Goal: Task Accomplishment & Management: Manage account settings

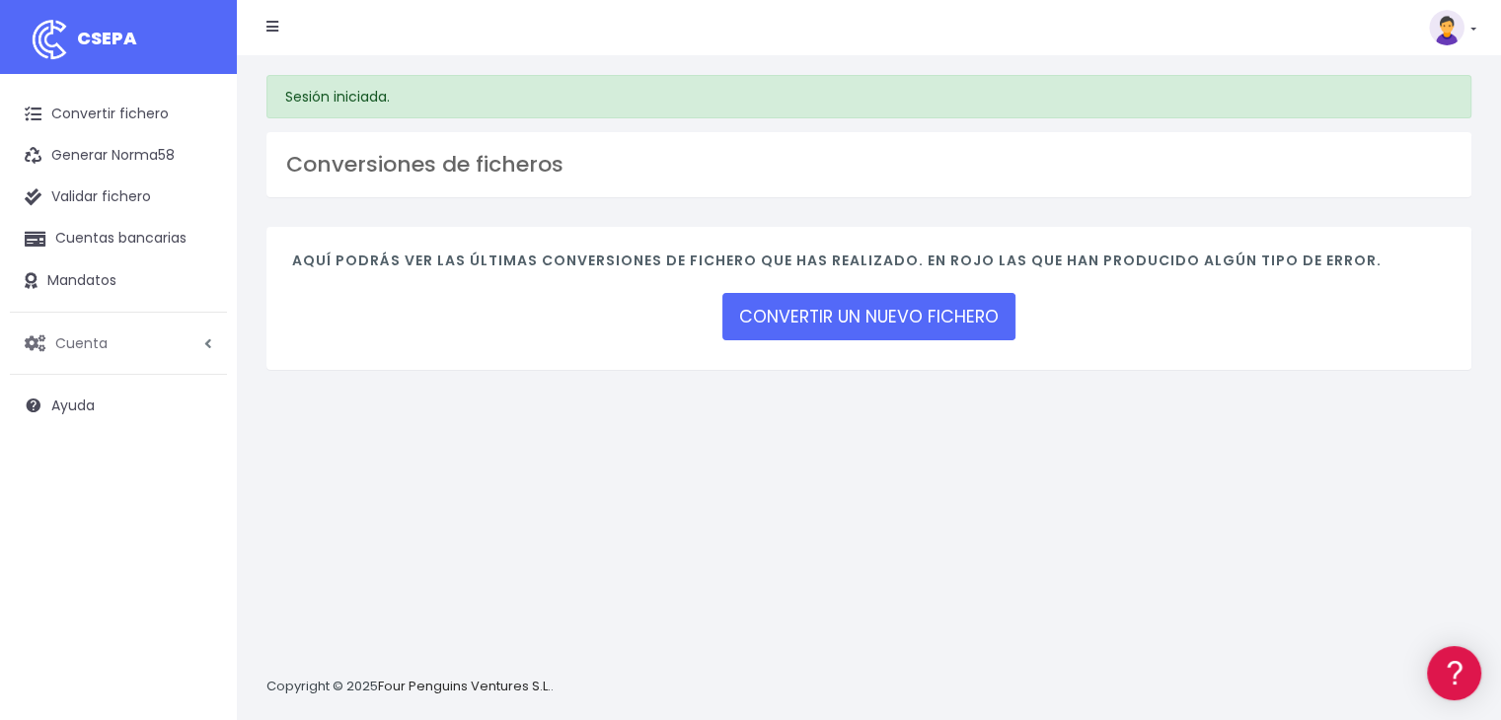
click at [90, 336] on span "Cuenta" at bounding box center [81, 343] width 52 height 20
drag, startPoint x: 77, startPoint y: 458, endPoint x: 93, endPoint y: 459, distance: 15.8
click at [76, 458] on link "Facturación" at bounding box center [129, 462] width 195 height 36
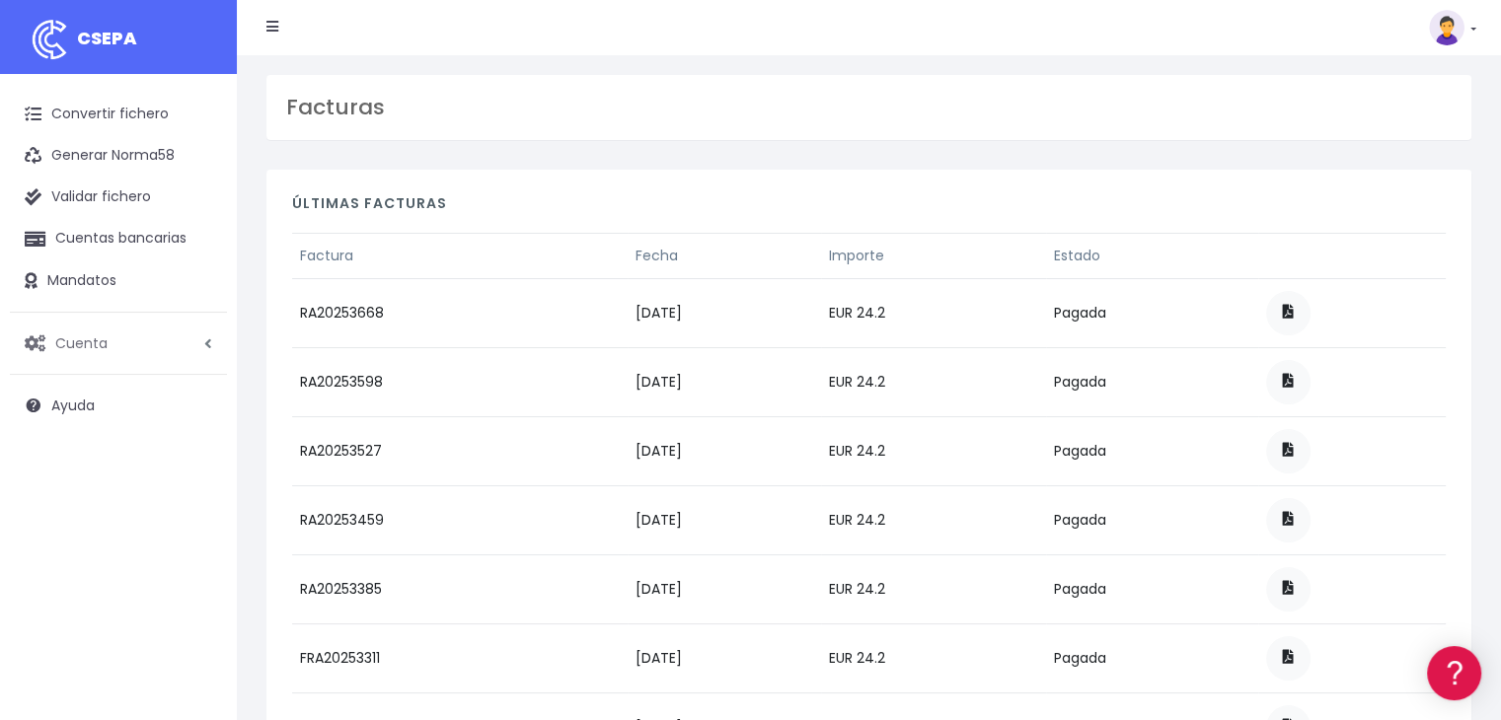
click at [100, 339] on span "Cuenta" at bounding box center [81, 343] width 52 height 20
click at [95, 463] on link "Facturación" at bounding box center [129, 462] width 195 height 36
click at [94, 327] on link "Cuenta" at bounding box center [118, 343] width 217 height 41
click at [89, 462] on link "Facturación" at bounding box center [129, 462] width 195 height 36
click at [1294, 307] on span at bounding box center [1288, 312] width 11 height 14
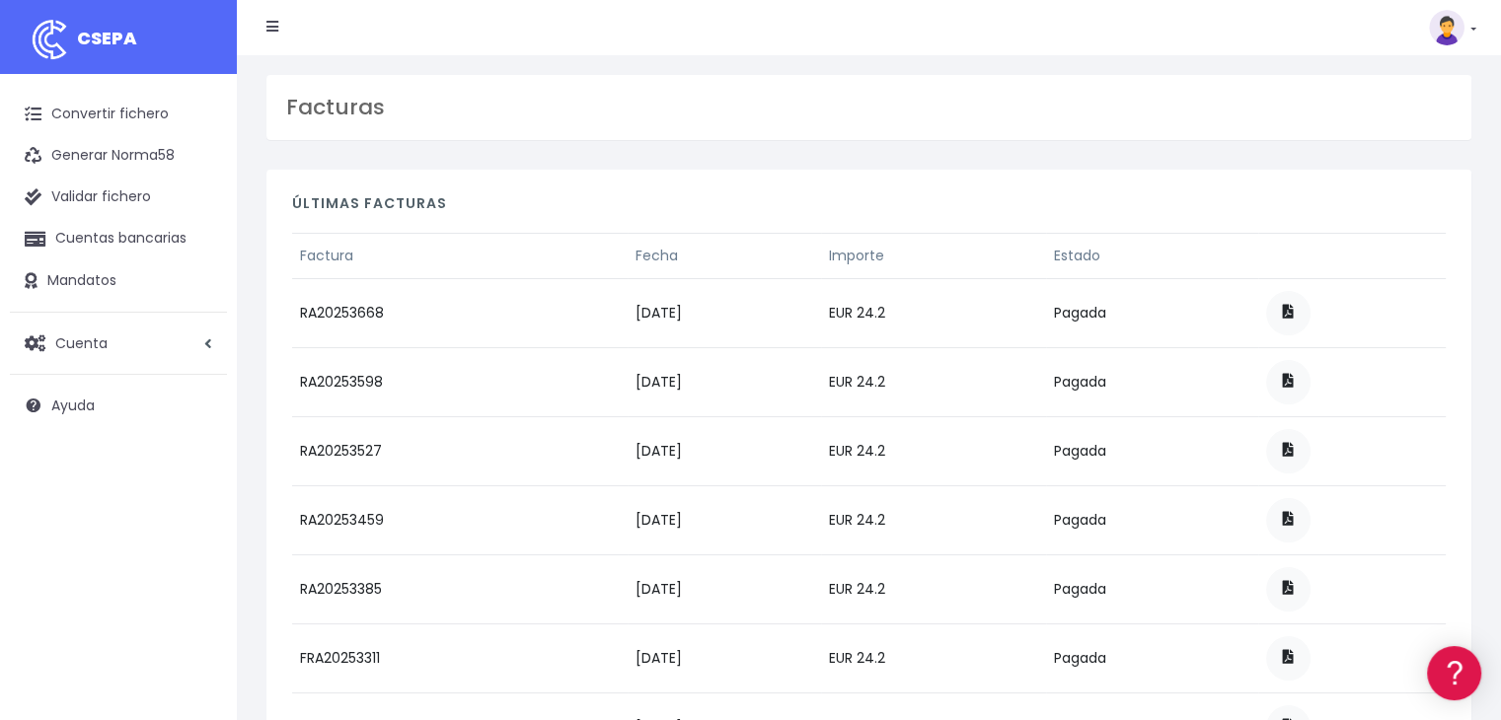
click at [1471, 28] on link at bounding box center [1452, 28] width 47 height 36
click at [1385, 278] on link "Salir" at bounding box center [1407, 274] width 136 height 37
